Goal: Task Accomplishment & Management: Use online tool/utility

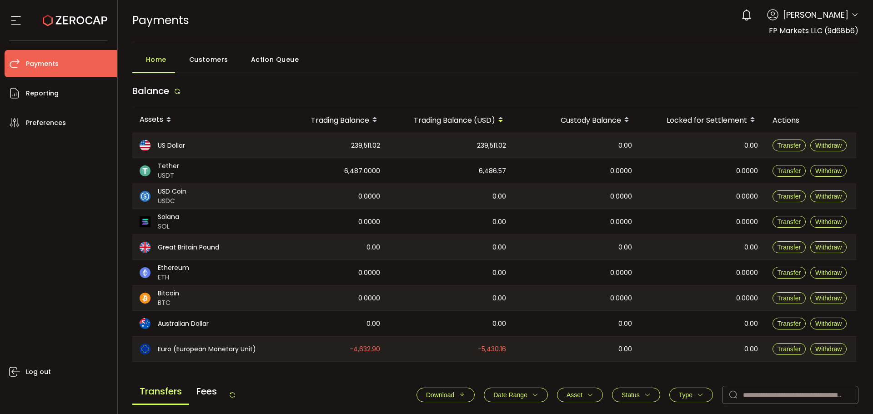
click at [486, 66] on div "Home Customers Action Queue" at bounding box center [495, 61] width 727 height 23
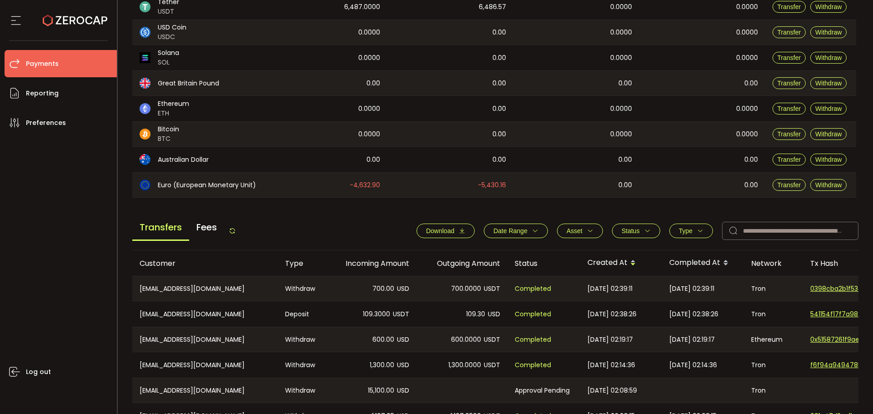
scroll to position [227, 0]
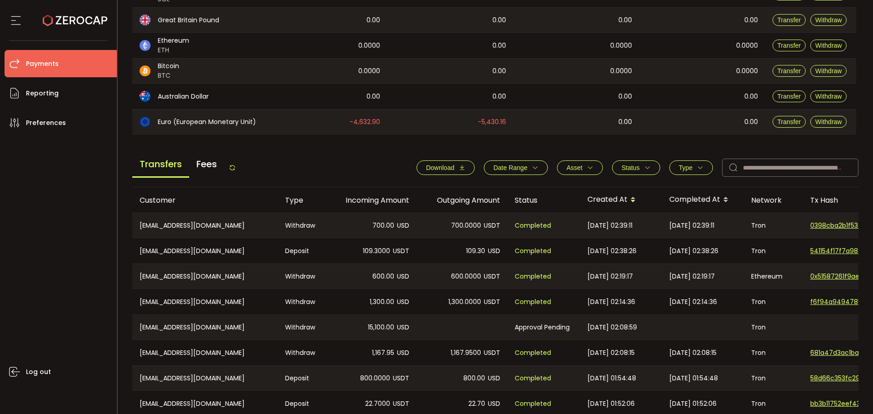
click at [338, 168] on div "Transfers Fees Download Date Range - Asset BTC ETH EUR GBP USD USDC USDT Clear …" at bounding box center [495, 170] width 727 height 35
click at [236, 168] on icon at bounding box center [232, 167] width 7 height 7
click at [706, 167] on button "Type" at bounding box center [692, 168] width 44 height 15
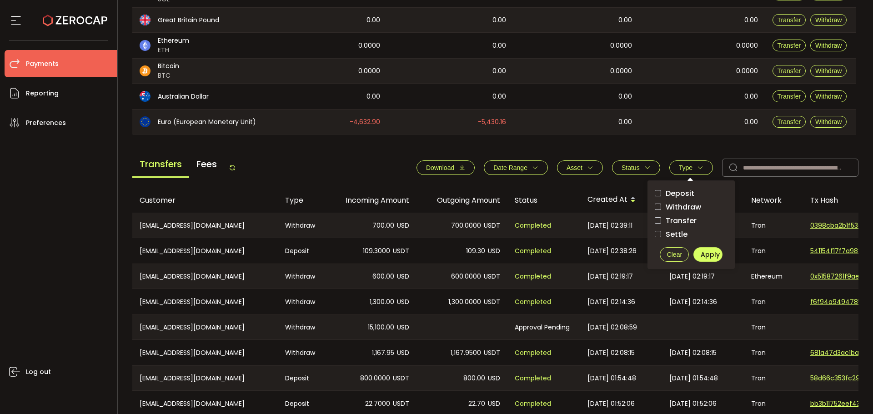
click at [686, 203] on span "Withdraw" at bounding box center [681, 207] width 40 height 9
click at [704, 257] on span "Apply" at bounding box center [710, 254] width 19 height 9
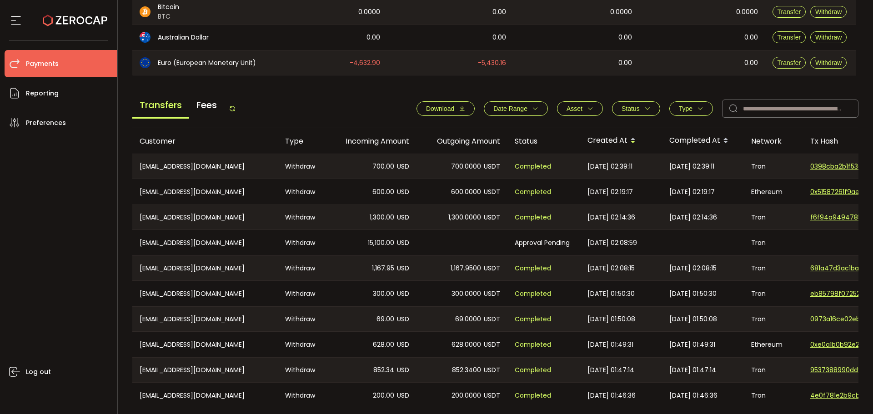
scroll to position [323, 0]
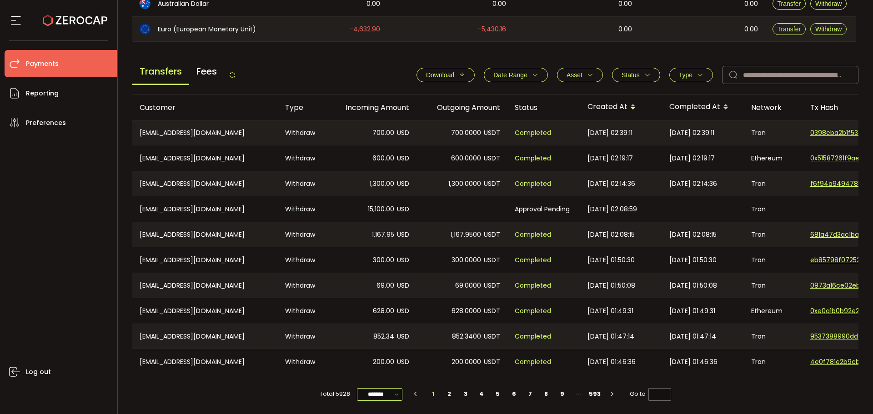
click at [365, 395] on input "*******" at bounding box center [379, 394] width 45 height 13
click at [386, 370] on span "100/page" at bounding box center [380, 372] width 30 height 9
type input "********"
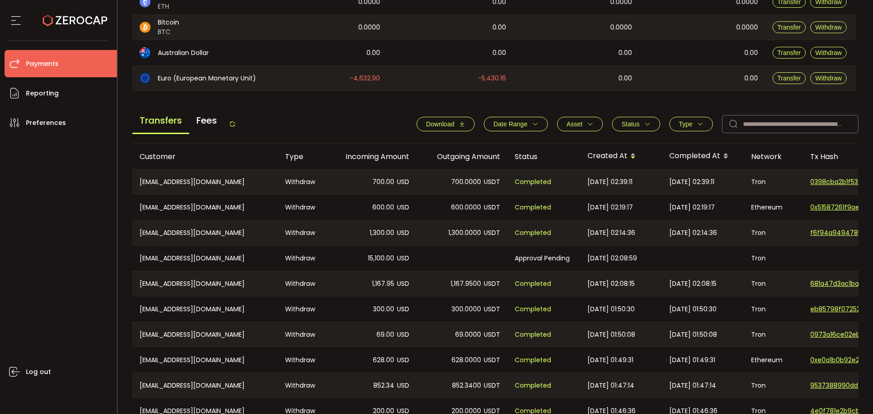
scroll to position [273, 0]
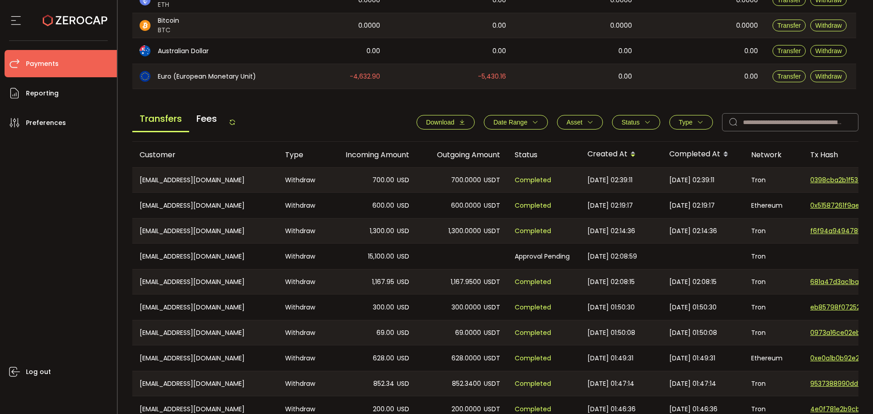
click at [240, 122] on div "Transfers Fees Download Date Range - Asset BTC ETH EUR GBP USD USDC USDT Clear …" at bounding box center [495, 124] width 727 height 35
click at [233, 123] on icon at bounding box center [232, 122] width 7 height 7
